Goal: Information Seeking & Learning: Find specific fact

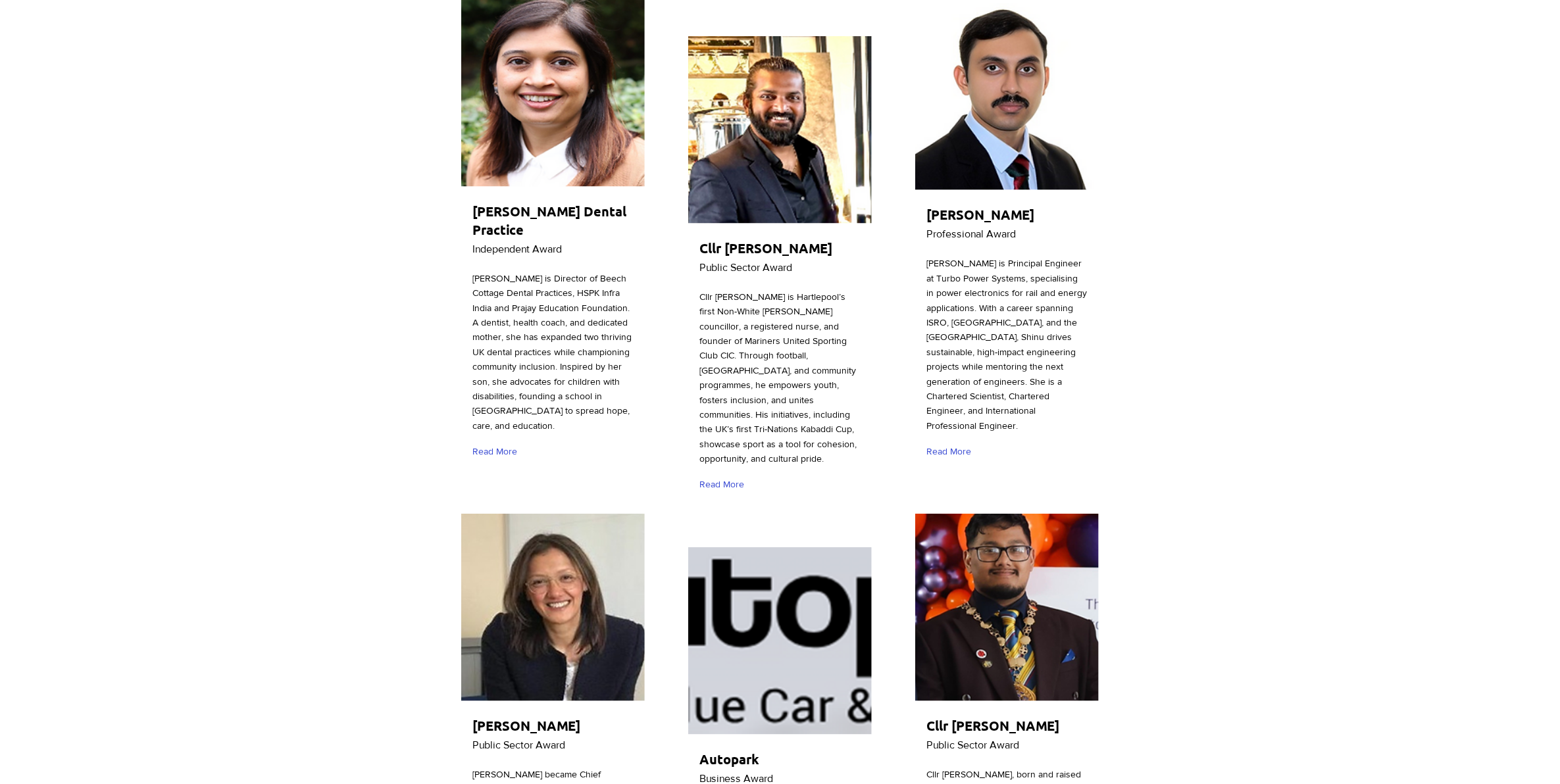
scroll to position [1315, 0]
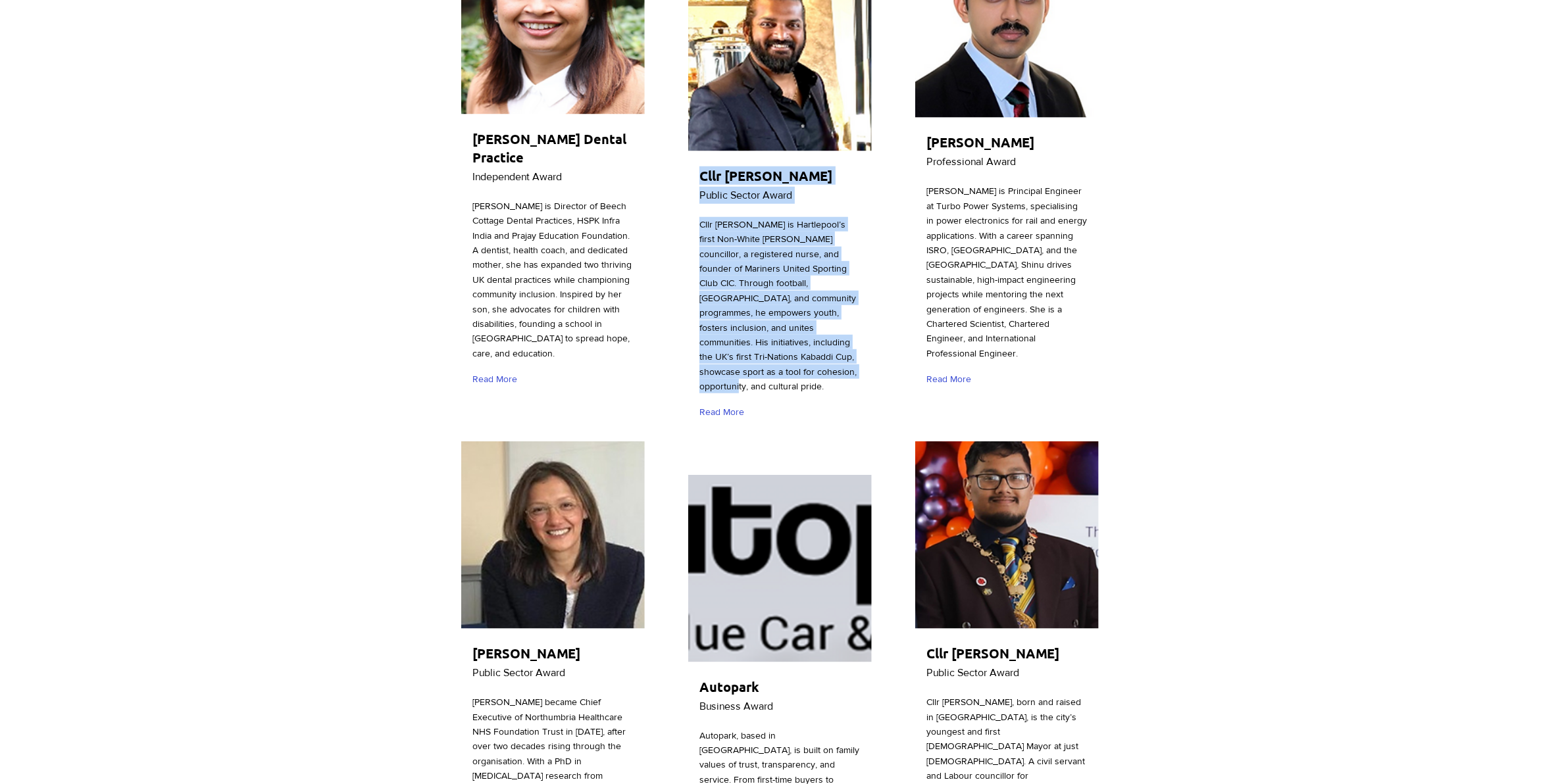
drag, startPoint x: 696, startPoint y: 155, endPoint x: 798, endPoint y: 354, distance: 223.6
click at [799, 354] on div "Cllr [PERSON_NAME] Public Sector Award Cllr [PERSON_NAME] is [PERSON_NAME]’s fi…" at bounding box center [780, 197] width 187 height 471
copy div "Cllr [PERSON_NAME] Public Sector Award Cllr [PERSON_NAME] is [PERSON_NAME]’s fi…"
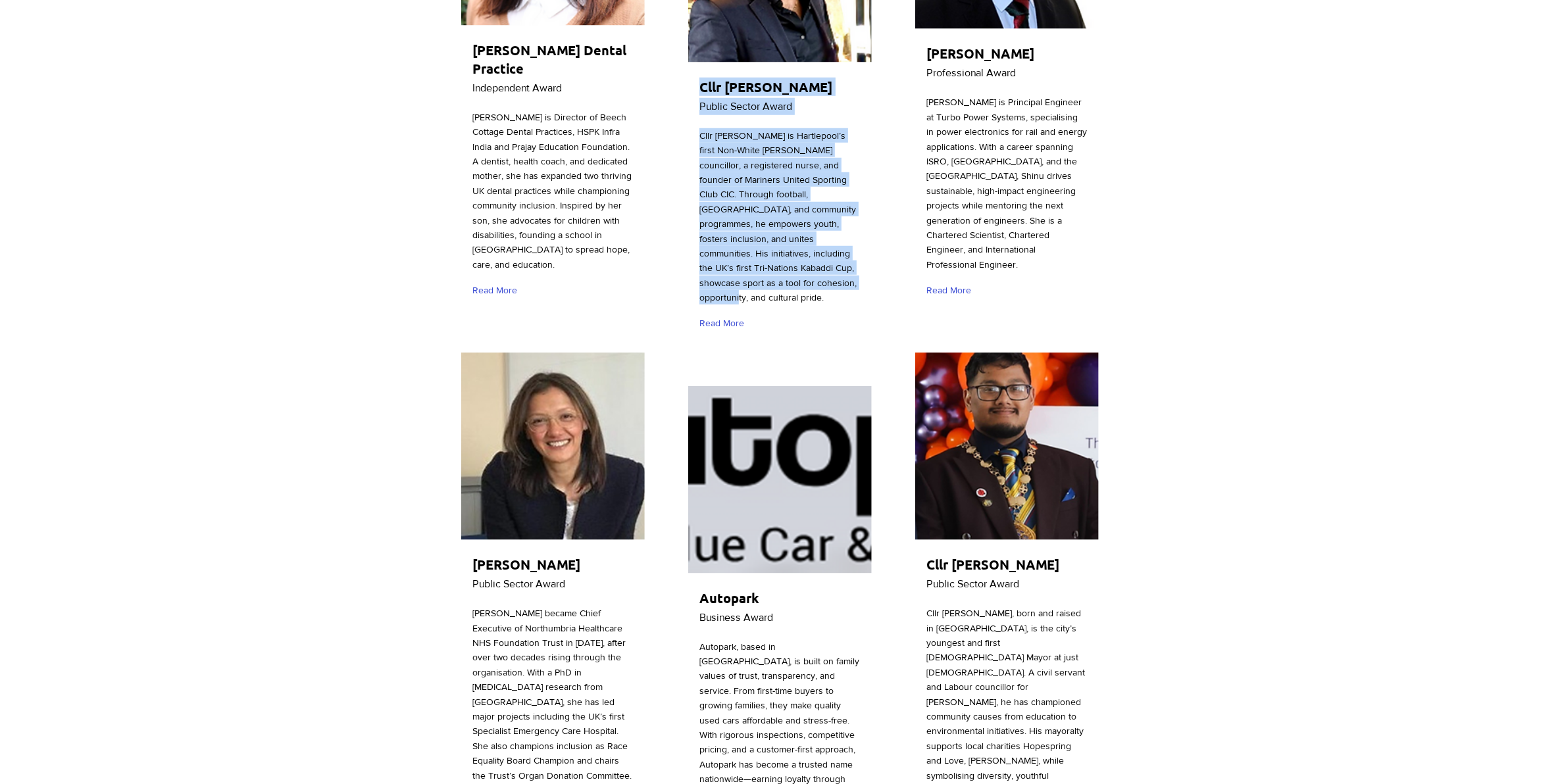
scroll to position [1562, 0]
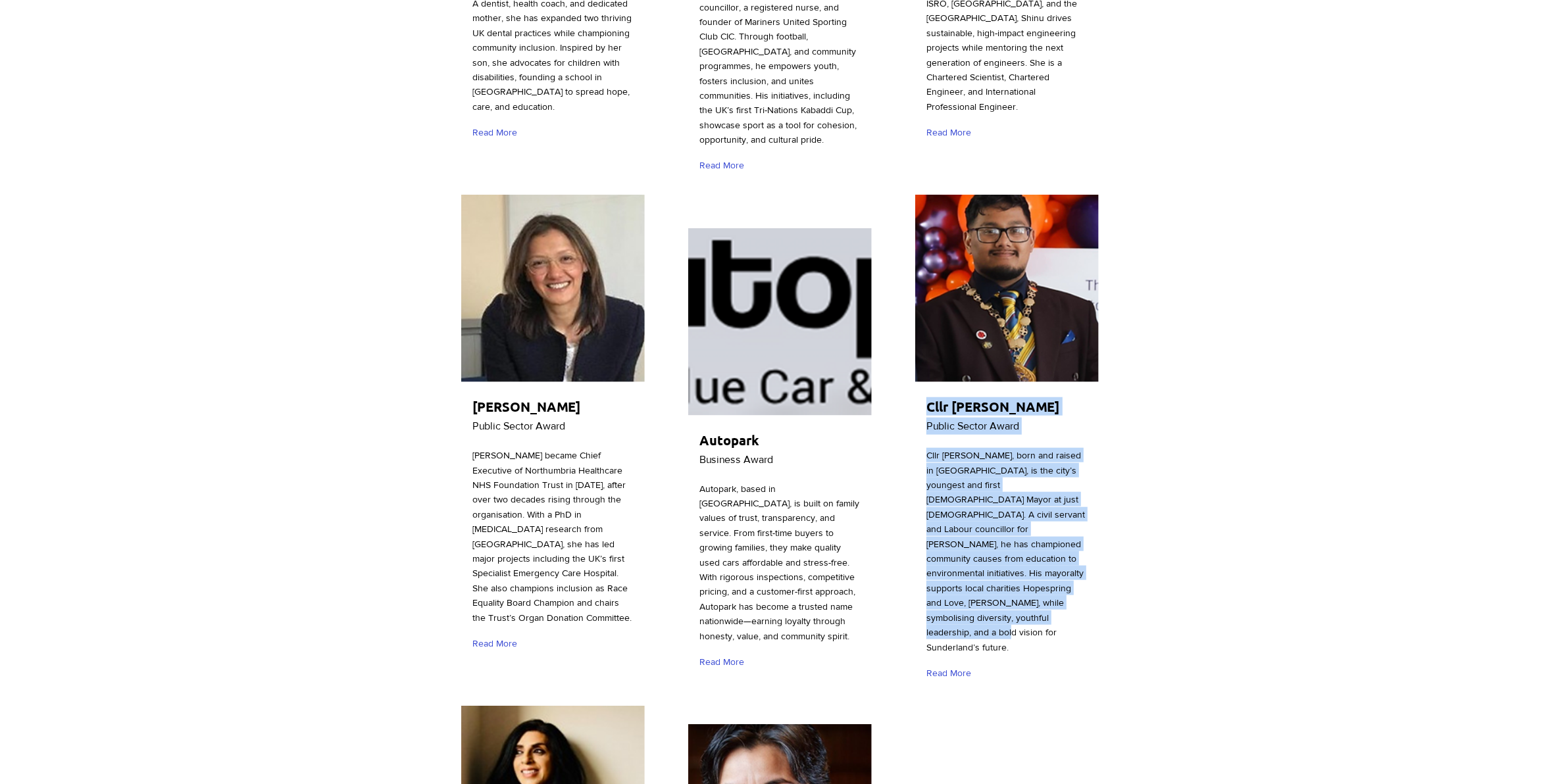
drag, startPoint x: 923, startPoint y: 388, endPoint x: 1026, endPoint y: 599, distance: 234.8
click at [1026, 599] on div "Cllr [PERSON_NAME] Public Sector Award Cllr [PERSON_NAME], born and raised in […" at bounding box center [1007, 443] width 187 height 501
copy div "Cllr [PERSON_NAME] Public Sector Award Cllr [PERSON_NAME], born and raised in […"
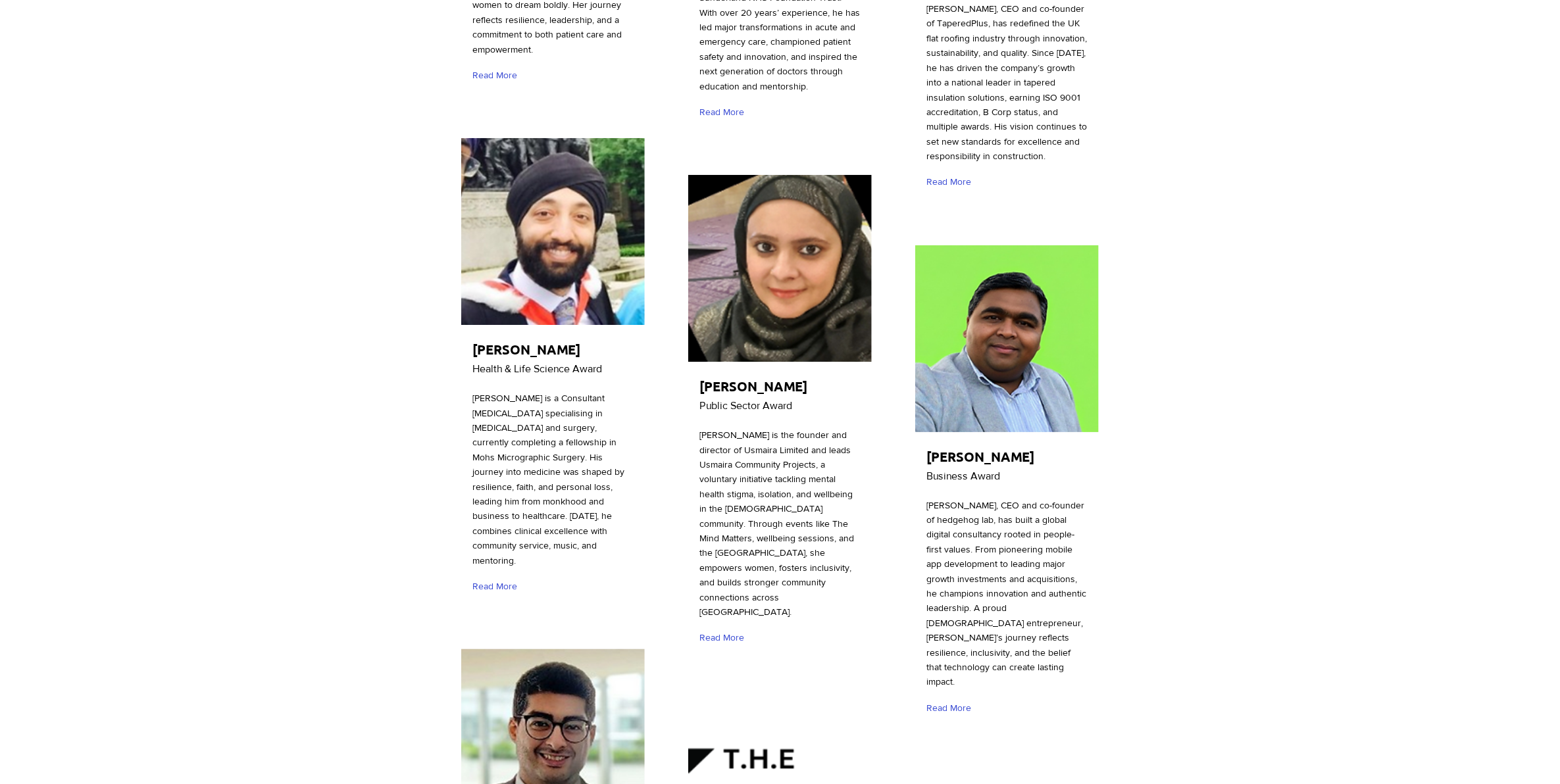
scroll to position [3618, 0]
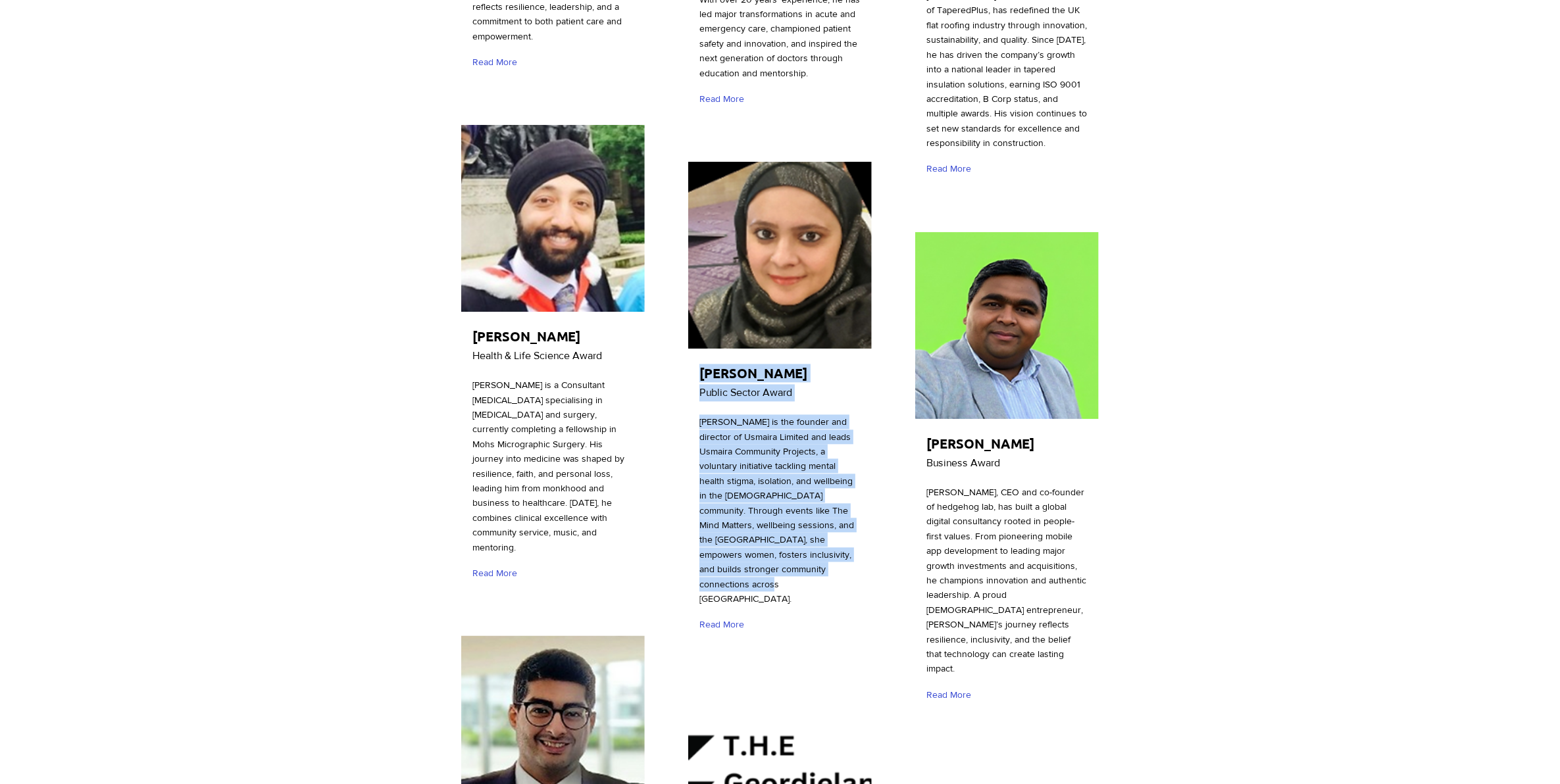
drag, startPoint x: 699, startPoint y: 311, endPoint x: 844, endPoint y: 509, distance: 245.4
click at [844, 509] on div "[PERSON_NAME] Public Sector Award [PERSON_NAME] is the founder and director of …" at bounding box center [780, 402] width 187 height 486
copy div "[PERSON_NAME] Public Sector Award [PERSON_NAME] is the founder and director of …"
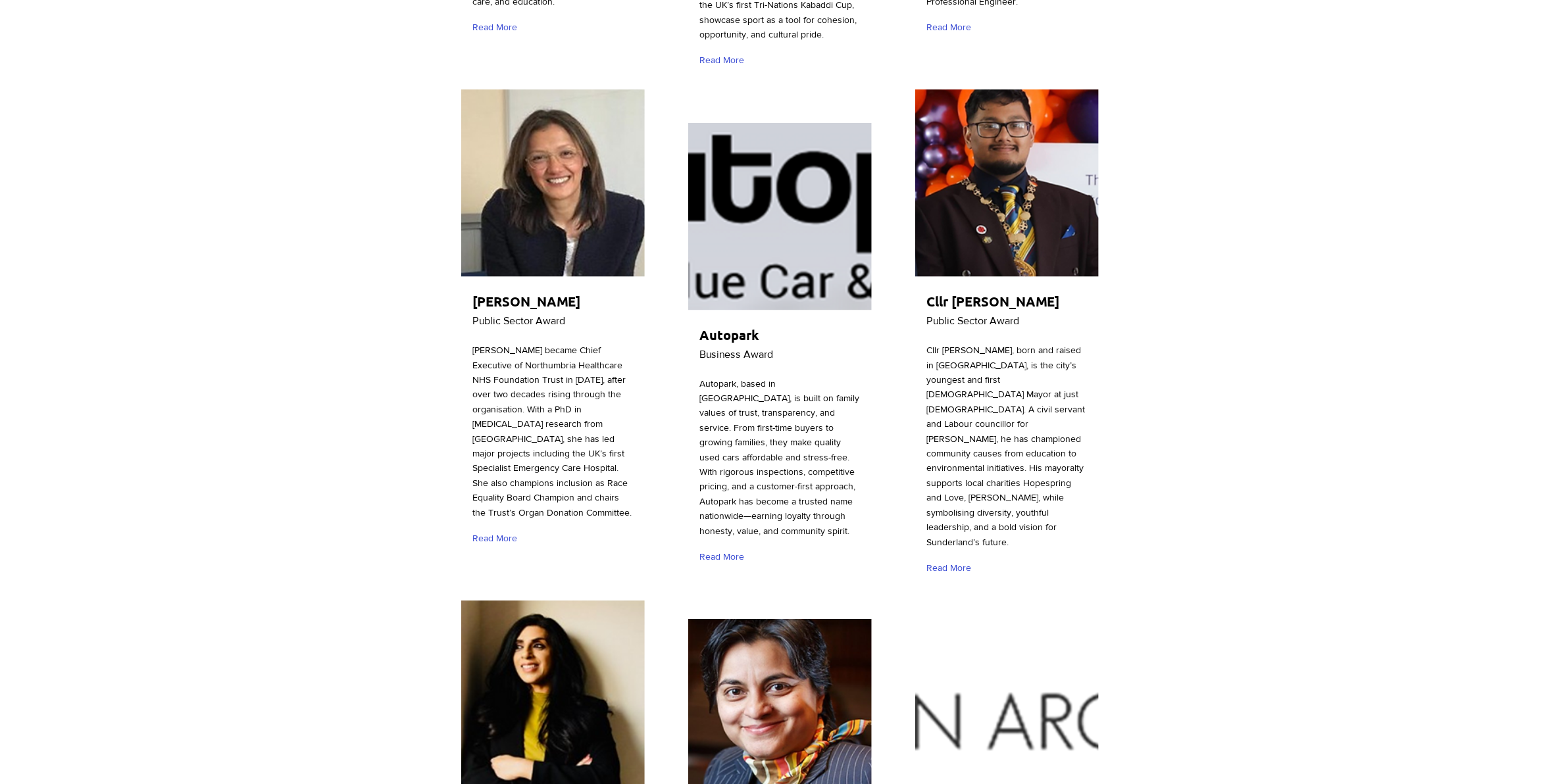
scroll to position [1603, 0]
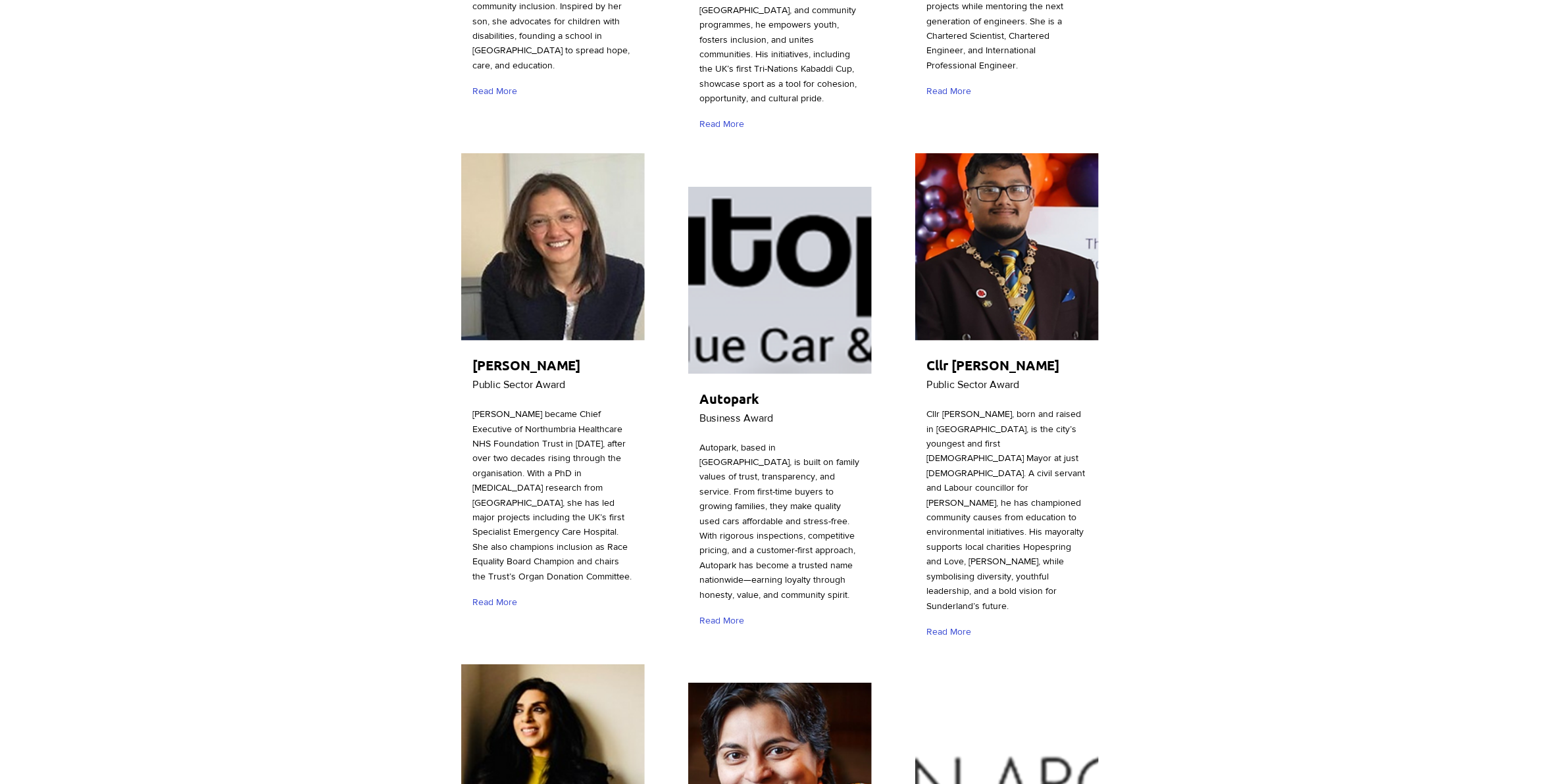
drag, startPoint x: 465, startPoint y: 299, endPoint x: 622, endPoint y: 512, distance: 264.6
click at [622, 512] on div "[PERSON_NAME] Public Sector Award [PERSON_NAME] became Chief Executive of North…" at bounding box center [553, 386] width 187 height 471
copy div "[PERSON_NAME] Public Sector Award [PERSON_NAME] became Chief Executive of North…"
